Goal: Task Accomplishment & Management: Use online tool/utility

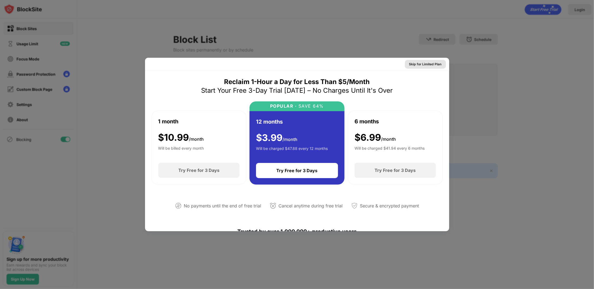
click at [431, 63] on div "Skip for Limited Plan" at bounding box center [425, 63] width 32 height 5
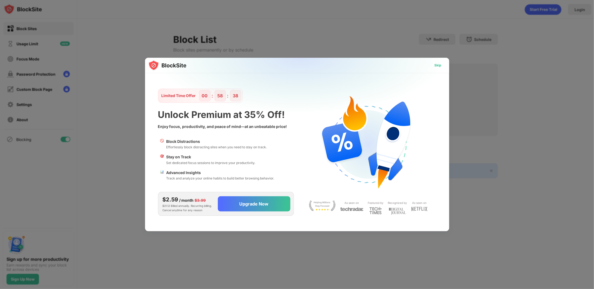
click at [442, 66] on div "Skip" at bounding box center [438, 65] width 16 height 9
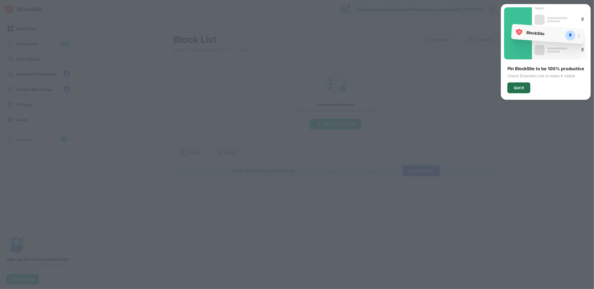
click at [519, 88] on div "Got It" at bounding box center [519, 88] width 10 height 4
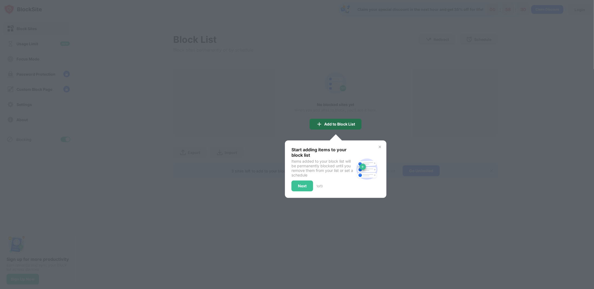
click at [347, 123] on div "Add to Block List" at bounding box center [339, 124] width 31 height 4
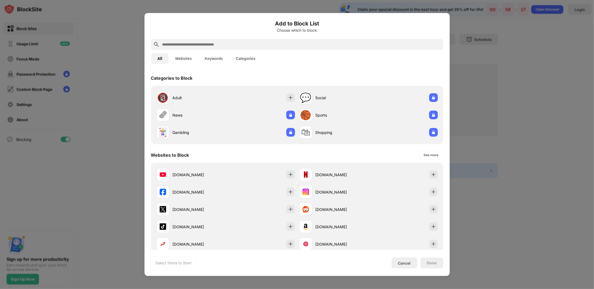
click at [237, 43] on input "text" at bounding box center [301, 44] width 279 height 6
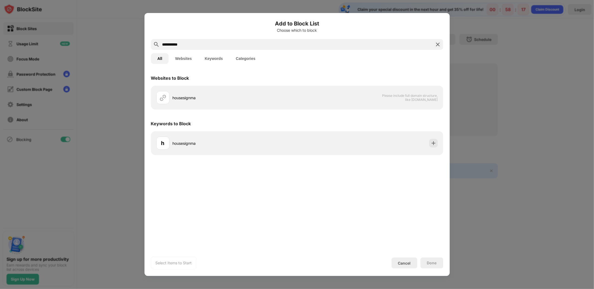
type input "**********"
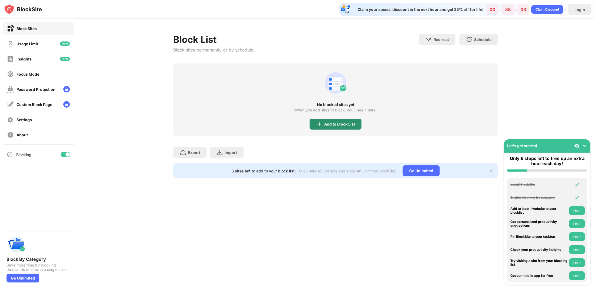
click at [332, 127] on div "Add to Block List" at bounding box center [336, 124] width 52 height 11
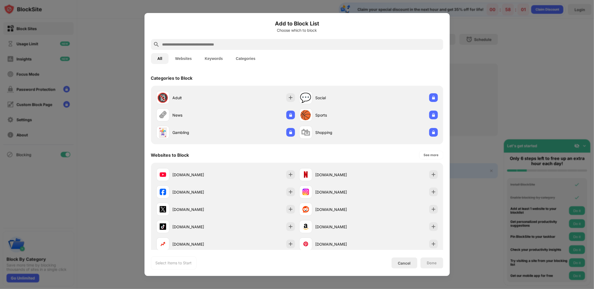
click at [202, 42] on input "text" at bounding box center [301, 44] width 279 height 6
paste input "**********"
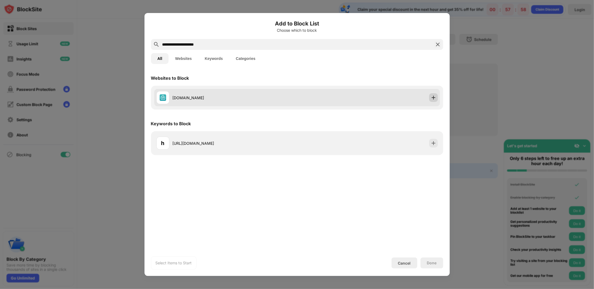
type input "**********"
click at [435, 99] on img at bounding box center [433, 97] width 5 height 5
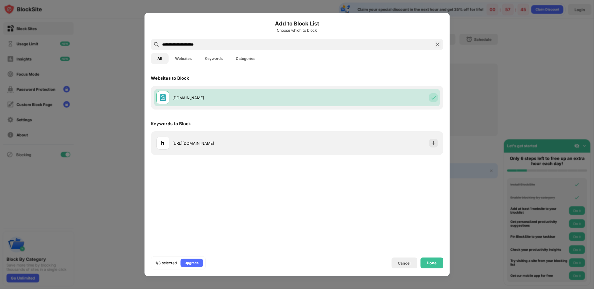
click at [435, 45] on img at bounding box center [438, 44] width 6 height 6
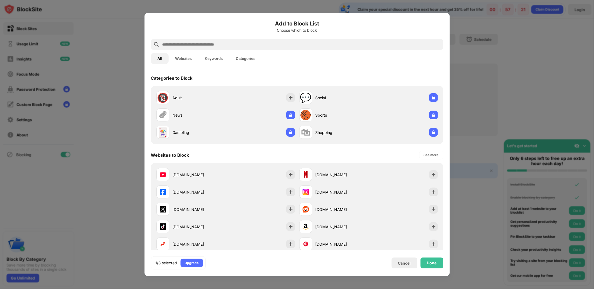
click at [219, 45] on input "text" at bounding box center [301, 44] width 279 height 6
paste input "**********"
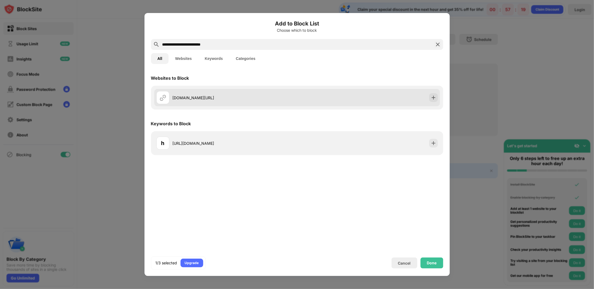
type input "**********"
click at [276, 98] on div "[DOMAIN_NAME][URL]" at bounding box center [235, 98] width 125 height 6
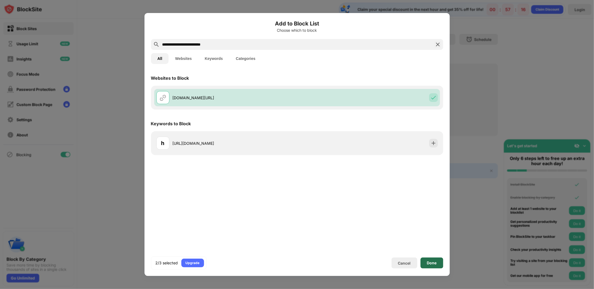
click at [434, 265] on div "Done" at bounding box center [432, 262] width 23 height 11
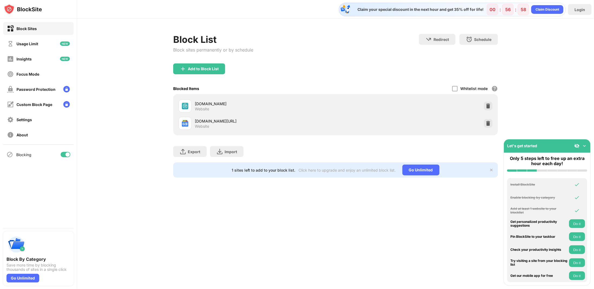
click at [587, 146] on img at bounding box center [584, 145] width 5 height 5
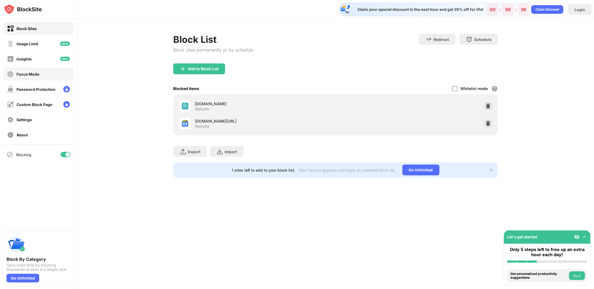
click at [27, 73] on div "Focus Mode" at bounding box center [28, 74] width 23 height 5
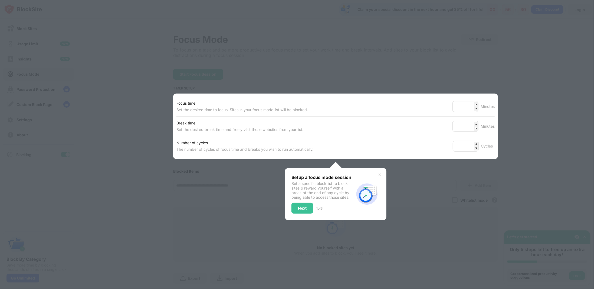
click at [304, 208] on div "Next" at bounding box center [302, 208] width 9 height 4
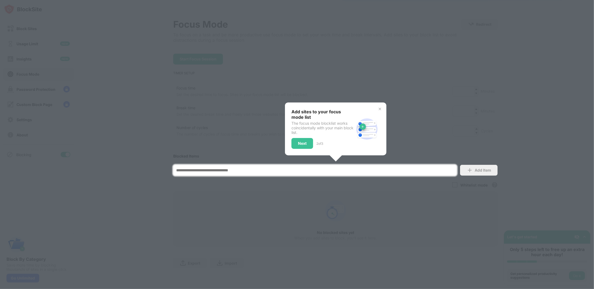
scroll to position [19, 0]
click at [305, 204] on div at bounding box center [297, 144] width 594 height 289
click at [307, 141] on div "Next" at bounding box center [302, 143] width 22 height 11
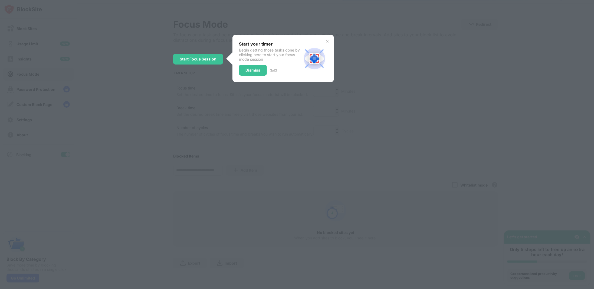
scroll to position [0, 0]
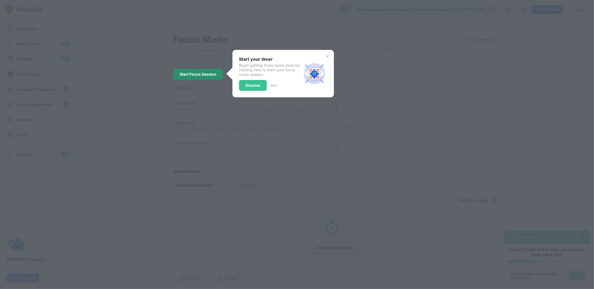
click at [203, 78] on div "Start Focus Session" at bounding box center [198, 74] width 50 height 11
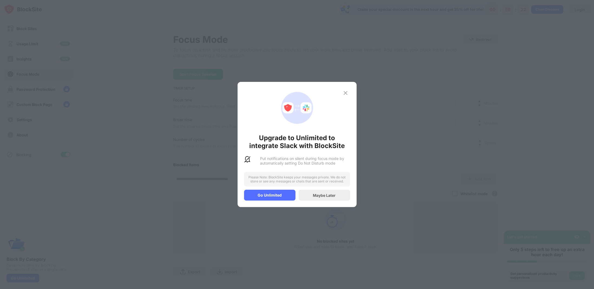
click at [345, 94] on img at bounding box center [345, 93] width 6 height 6
